Goal: Complete application form

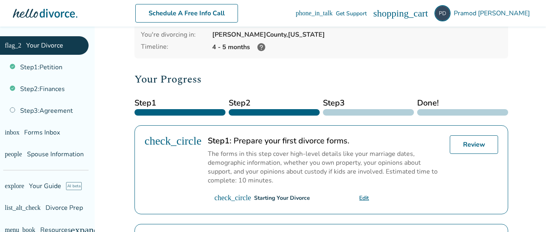
scroll to position [63, 0]
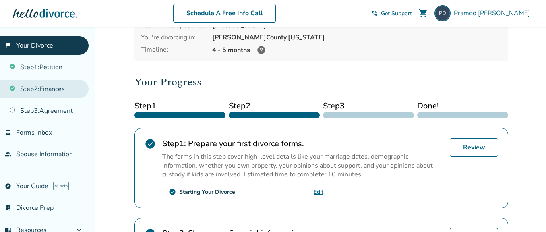
click at [49, 89] on link "Step 2 : Finances" at bounding box center [44, 89] width 89 height 19
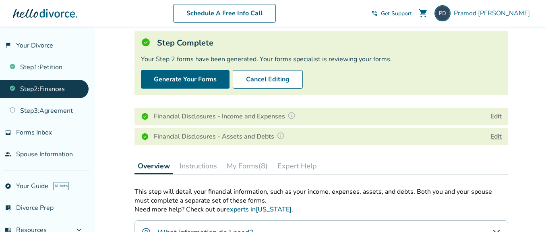
scroll to position [54, 0]
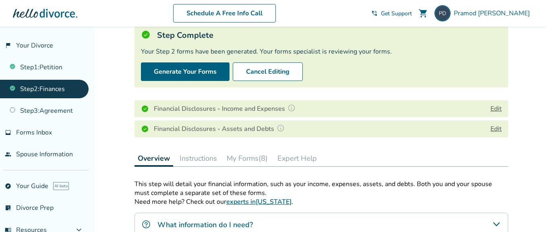
click at [496, 109] on button "Edit" at bounding box center [495, 109] width 11 height 10
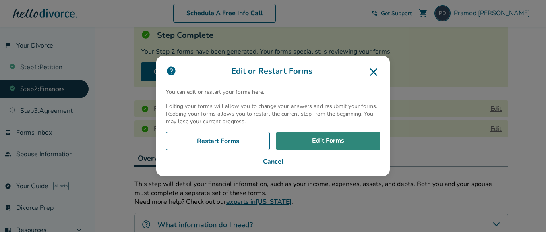
click at [311, 143] on link "Edit Forms" at bounding box center [328, 141] width 104 height 19
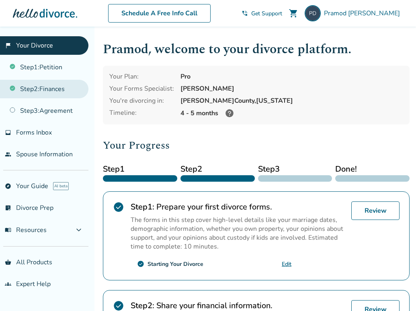
click at [59, 90] on link "Step 2 : Finances" at bounding box center [44, 89] width 89 height 19
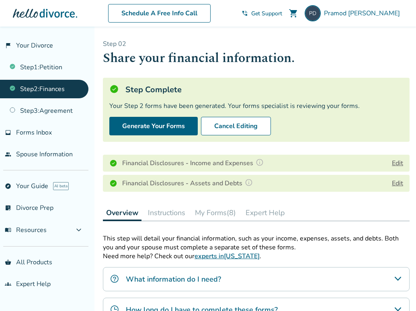
click at [399, 163] on button "Edit" at bounding box center [397, 163] width 11 height 10
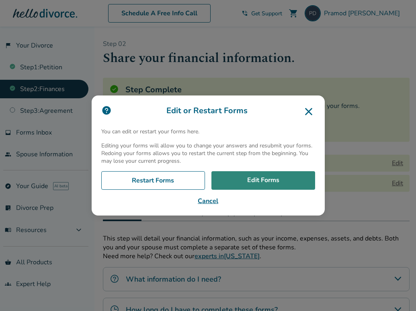
click at [255, 180] on link "Edit Forms" at bounding box center [264, 180] width 104 height 19
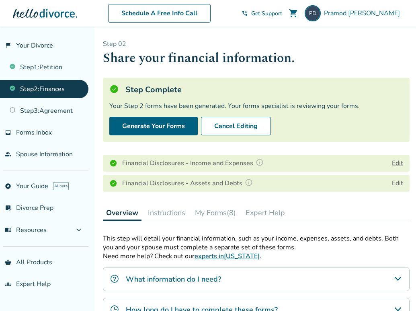
click at [399, 183] on button "Edit" at bounding box center [397, 183] width 11 height 10
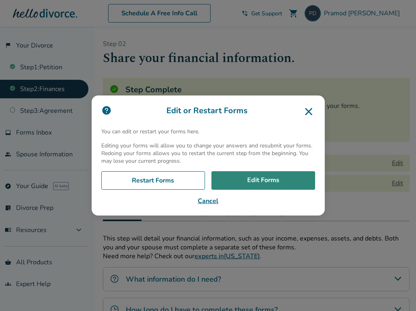
click at [270, 179] on link "Edit Forms" at bounding box center [264, 180] width 104 height 19
